Goal: Task Accomplishment & Management: Manage account settings

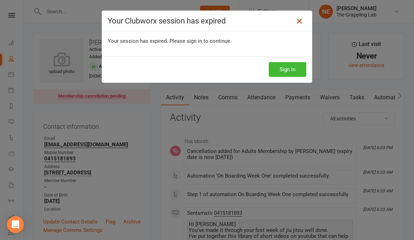
click at [300, 22] on icon at bounding box center [299, 21] width 8 height 8
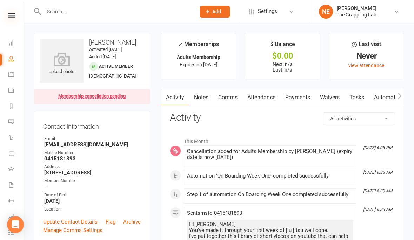
click at [14, 16] on icon at bounding box center [11, 15] width 7 height 5
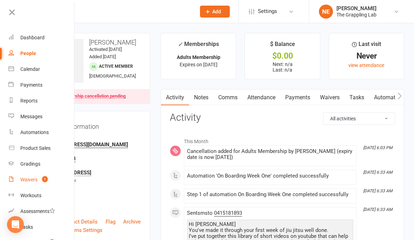
click at [34, 175] on link "Waivers 1" at bounding box center [41, 180] width 66 height 16
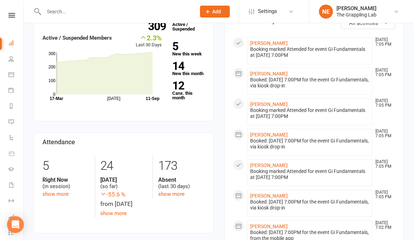
scroll to position [137, 0]
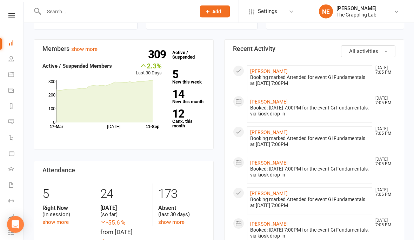
click at [13, 22] on div "Clubworx" at bounding box center [11, 24] width 23 height 23
click at [12, 14] on icon at bounding box center [11, 15] width 7 height 5
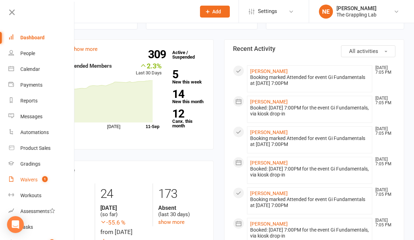
click at [33, 180] on div "Waivers" at bounding box center [28, 180] width 17 height 6
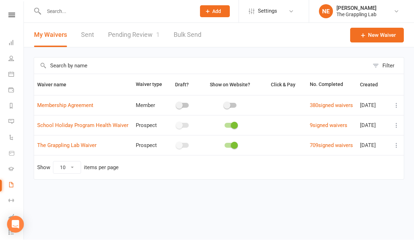
click at [118, 36] on link "Pending Review 1" at bounding box center [134, 35] width 52 height 24
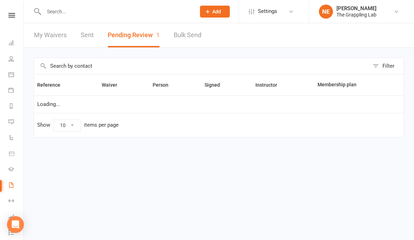
select select "25"
